Goal: Navigation & Orientation: Find specific page/section

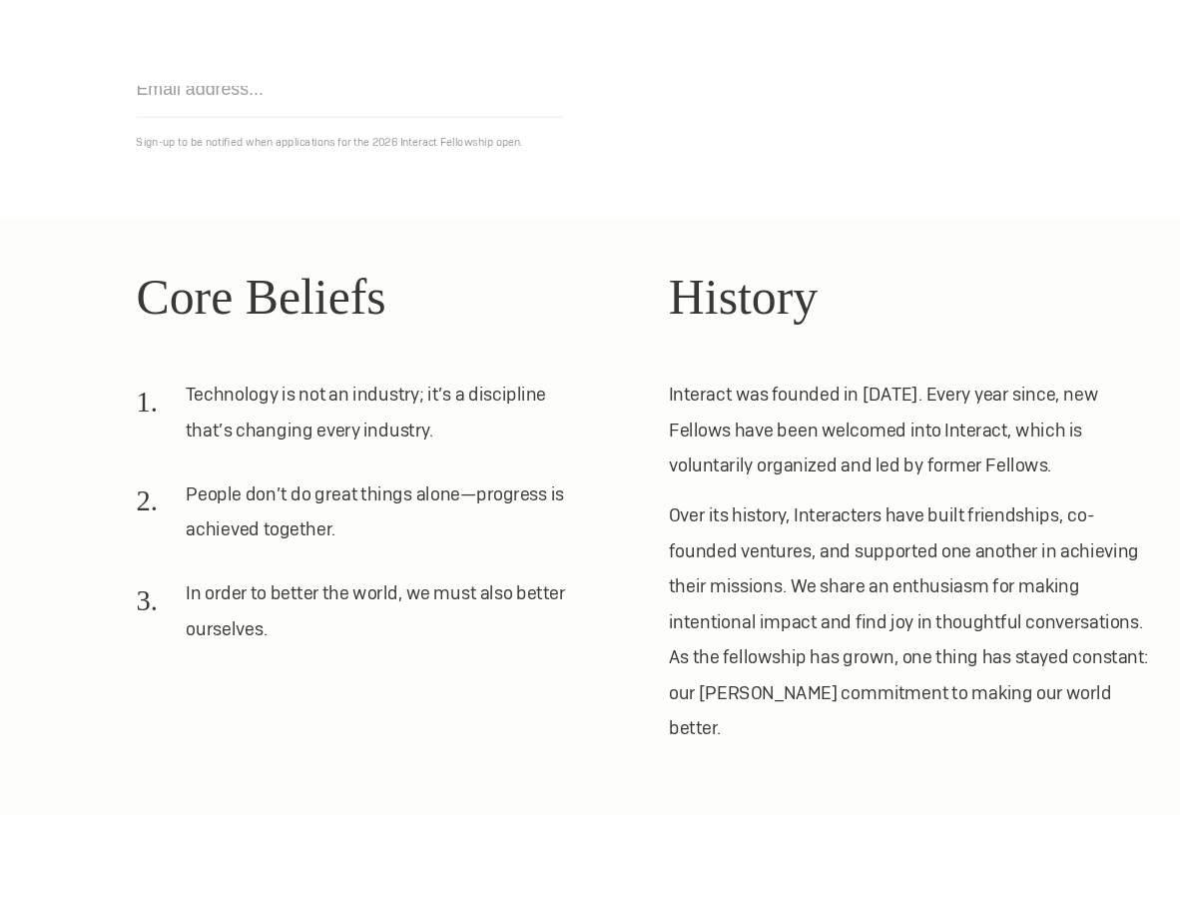
scroll to position [309, 0]
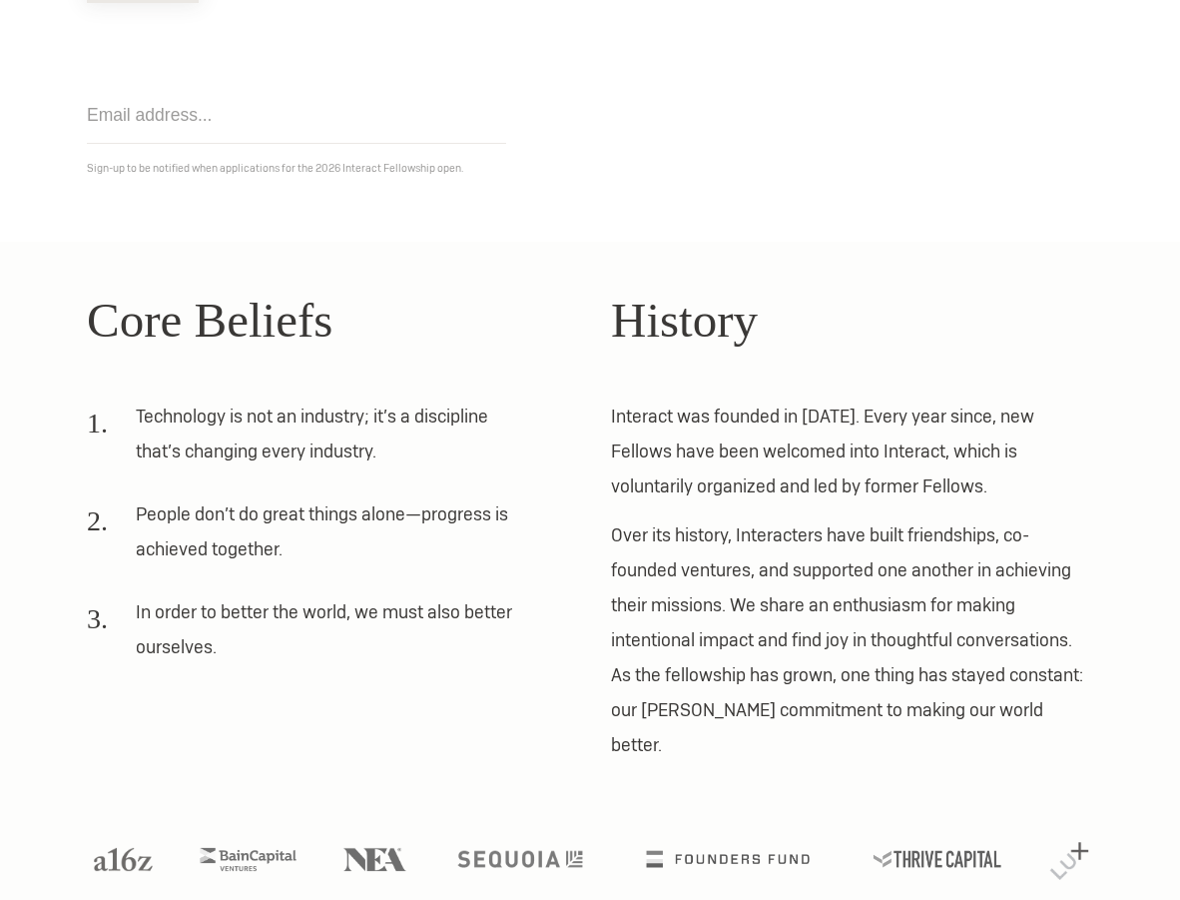
click at [1019, 586] on p "Over its history, Interacters have built friendships, co-founded ventures, and …" at bounding box center [852, 639] width 482 height 245
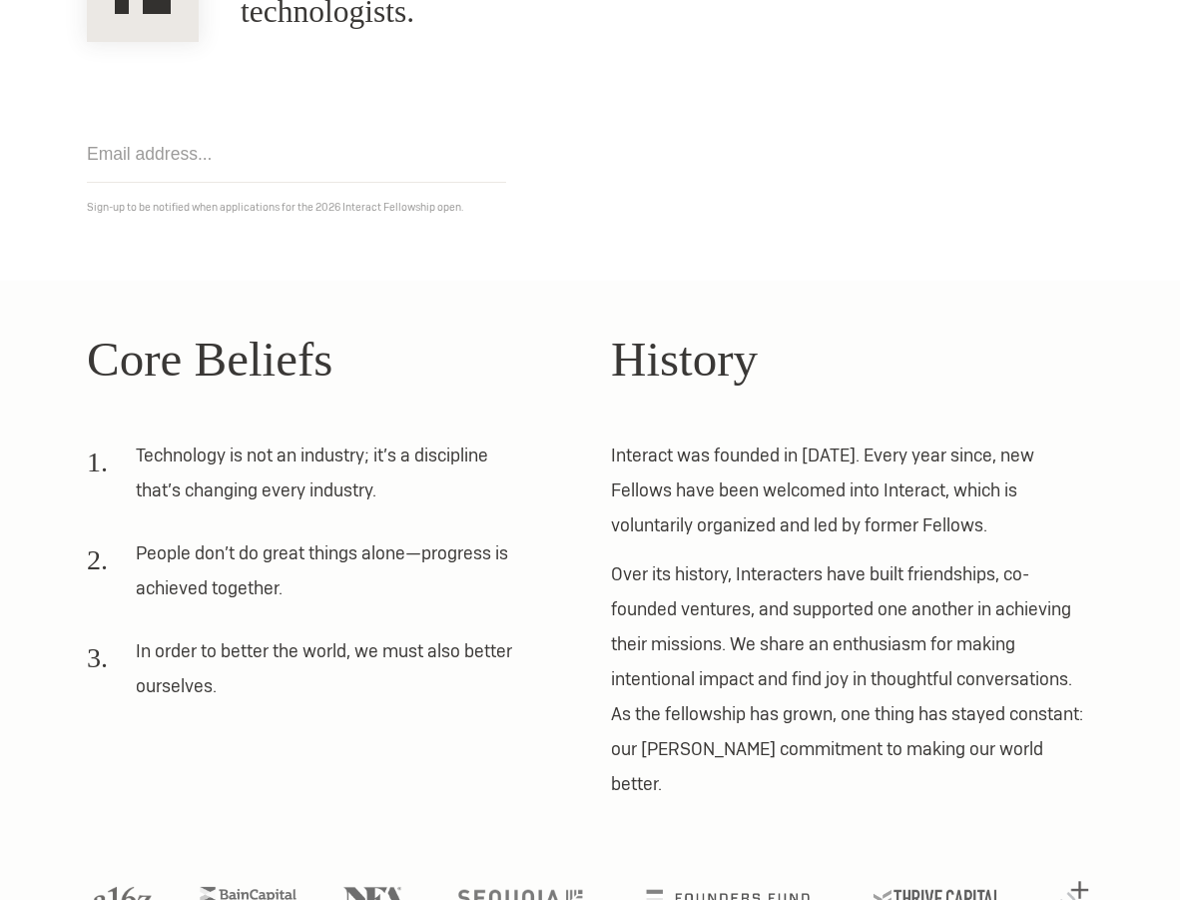
scroll to position [0, 0]
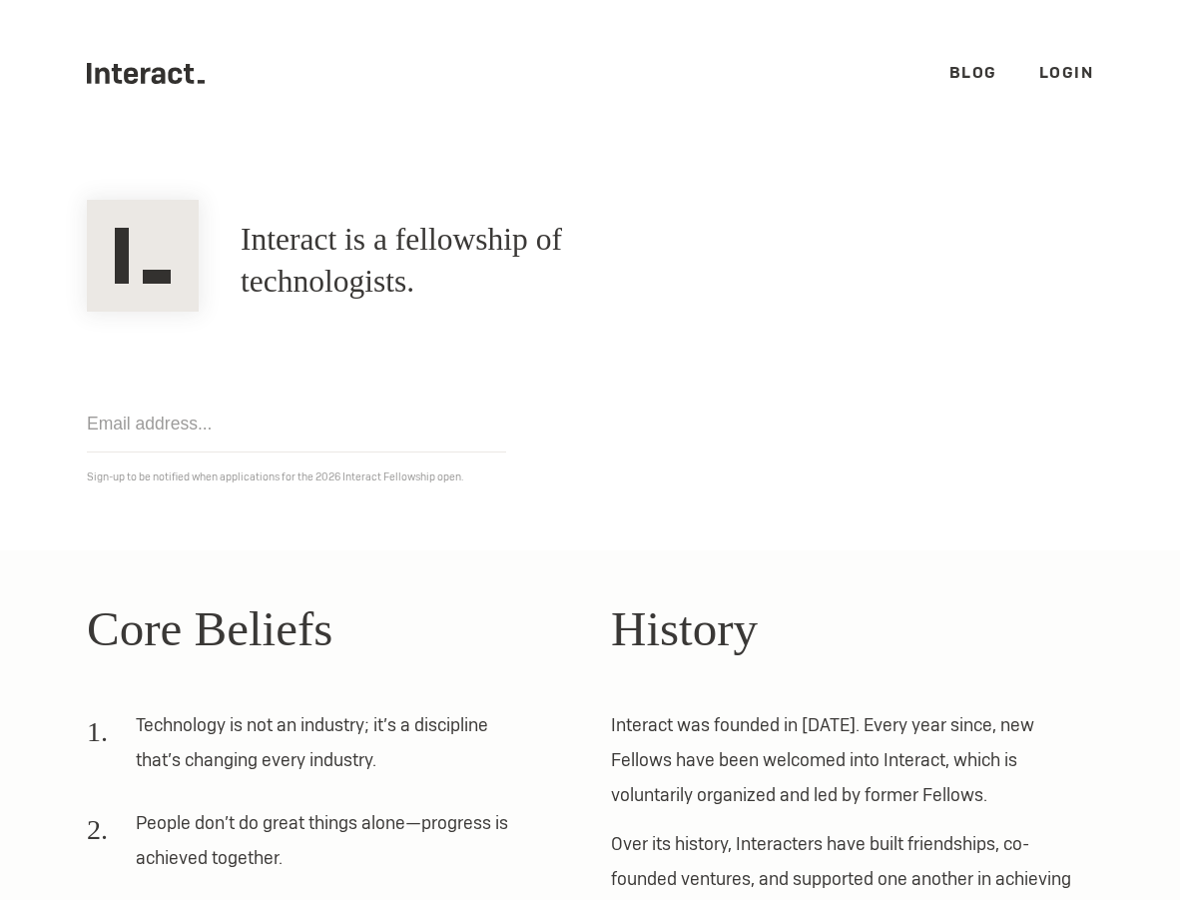
click at [949, 70] on ul ".cls-1{fill:#33312f;} interact-brand-logotype-black Blog Login" at bounding box center [590, 73] width 1007 height 147
click at [966, 70] on link "Blog" at bounding box center [974, 72] width 48 height 21
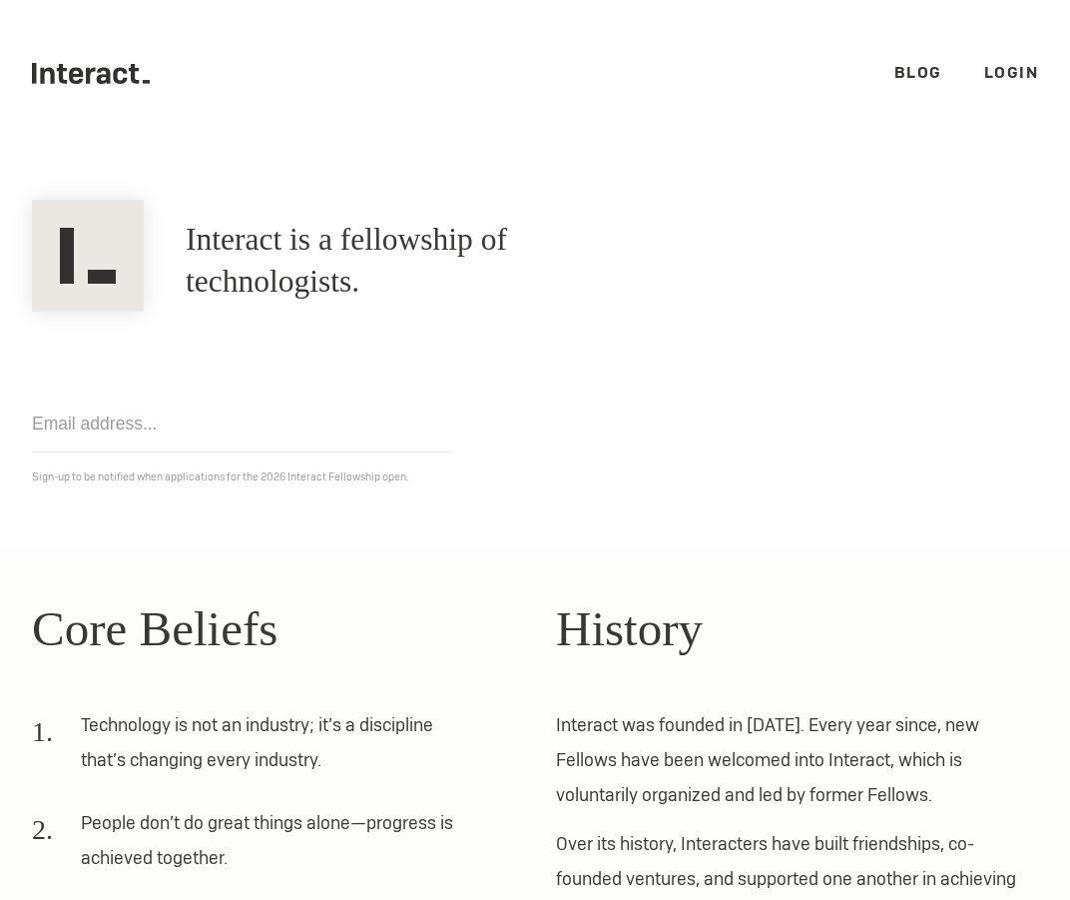
click at [906, 77] on link "Blog" at bounding box center [919, 72] width 48 height 21
